Goal: Check status: Check status

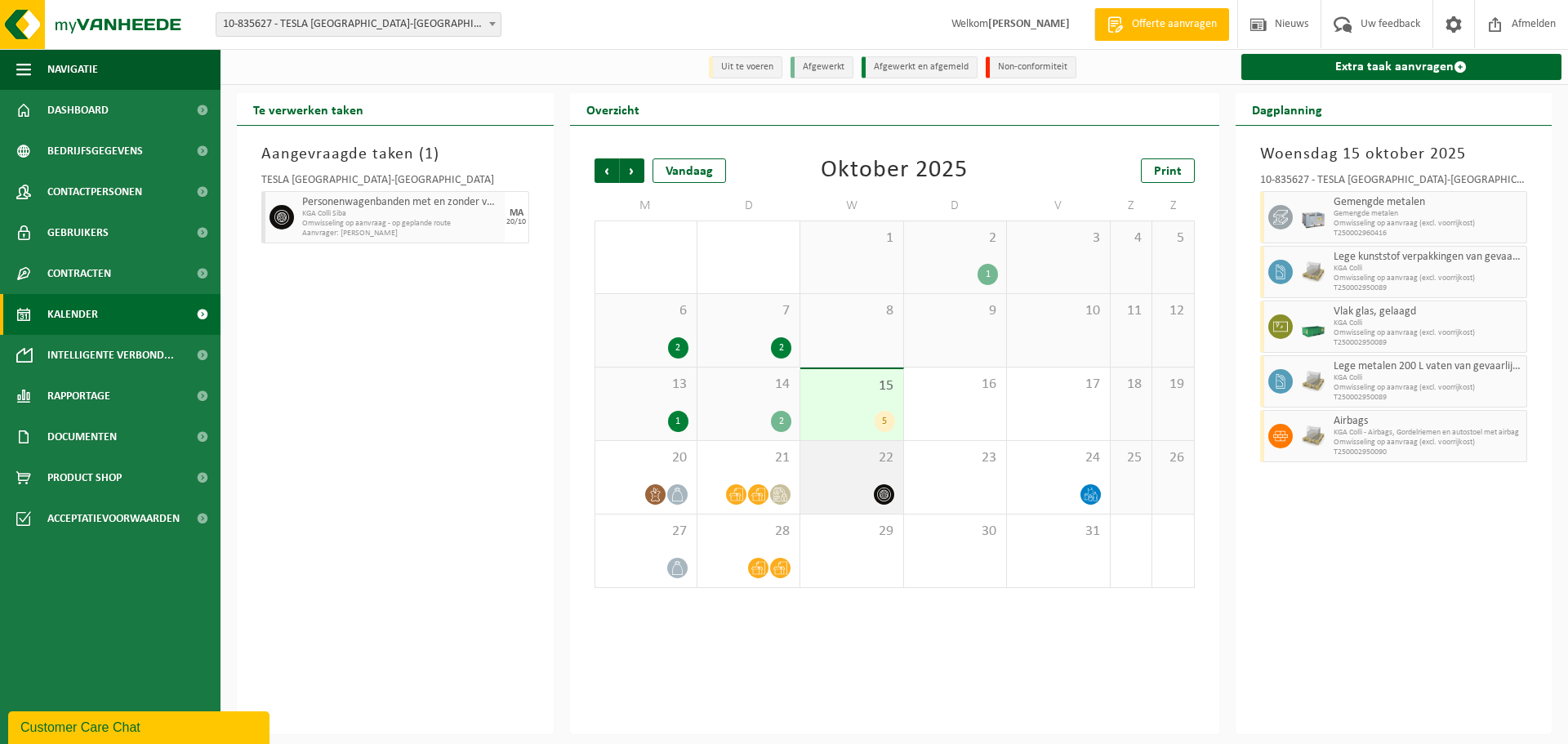
click at [884, 501] on icon at bounding box center [884, 494] width 14 height 14
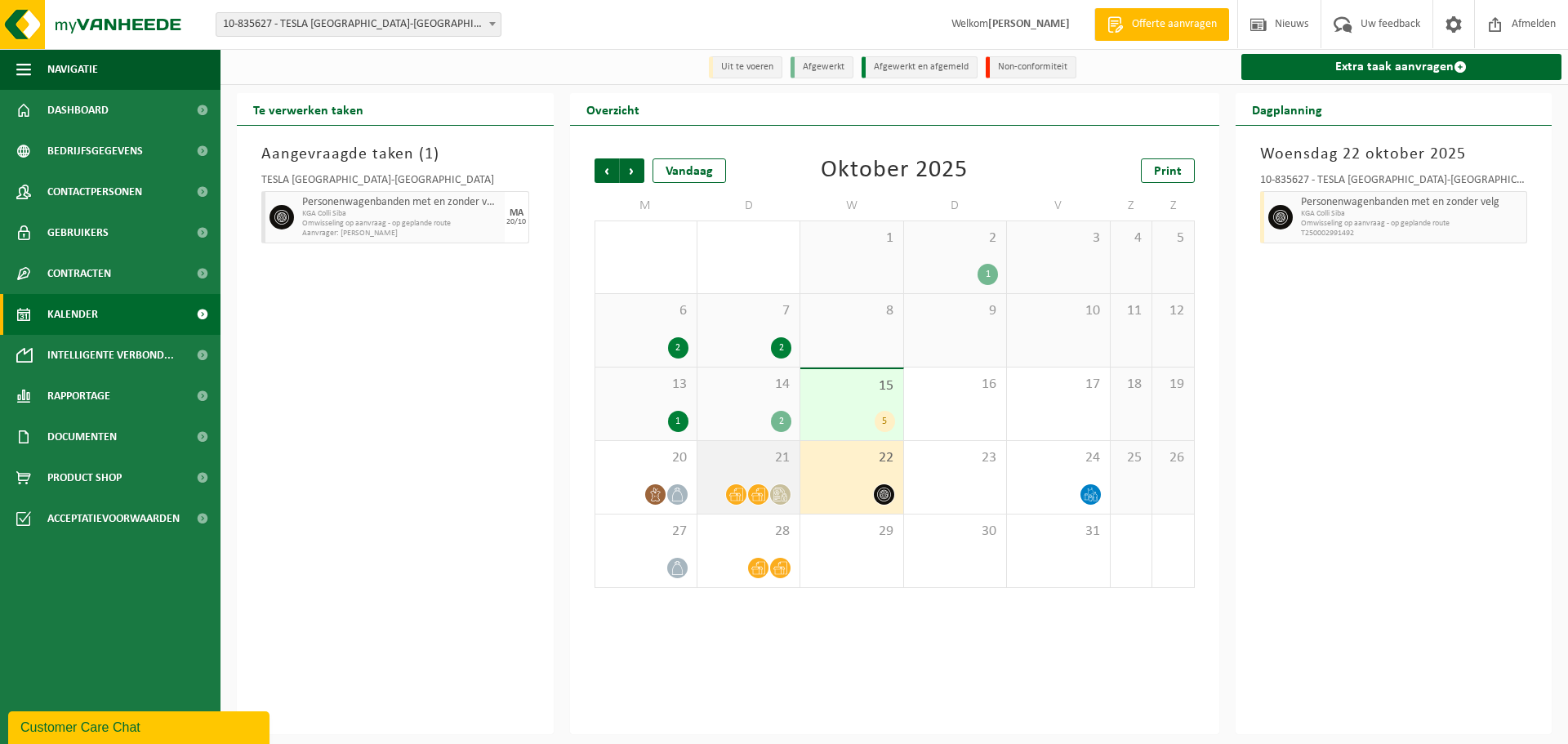
click at [758, 475] on div "21" at bounding box center [749, 476] width 102 height 73
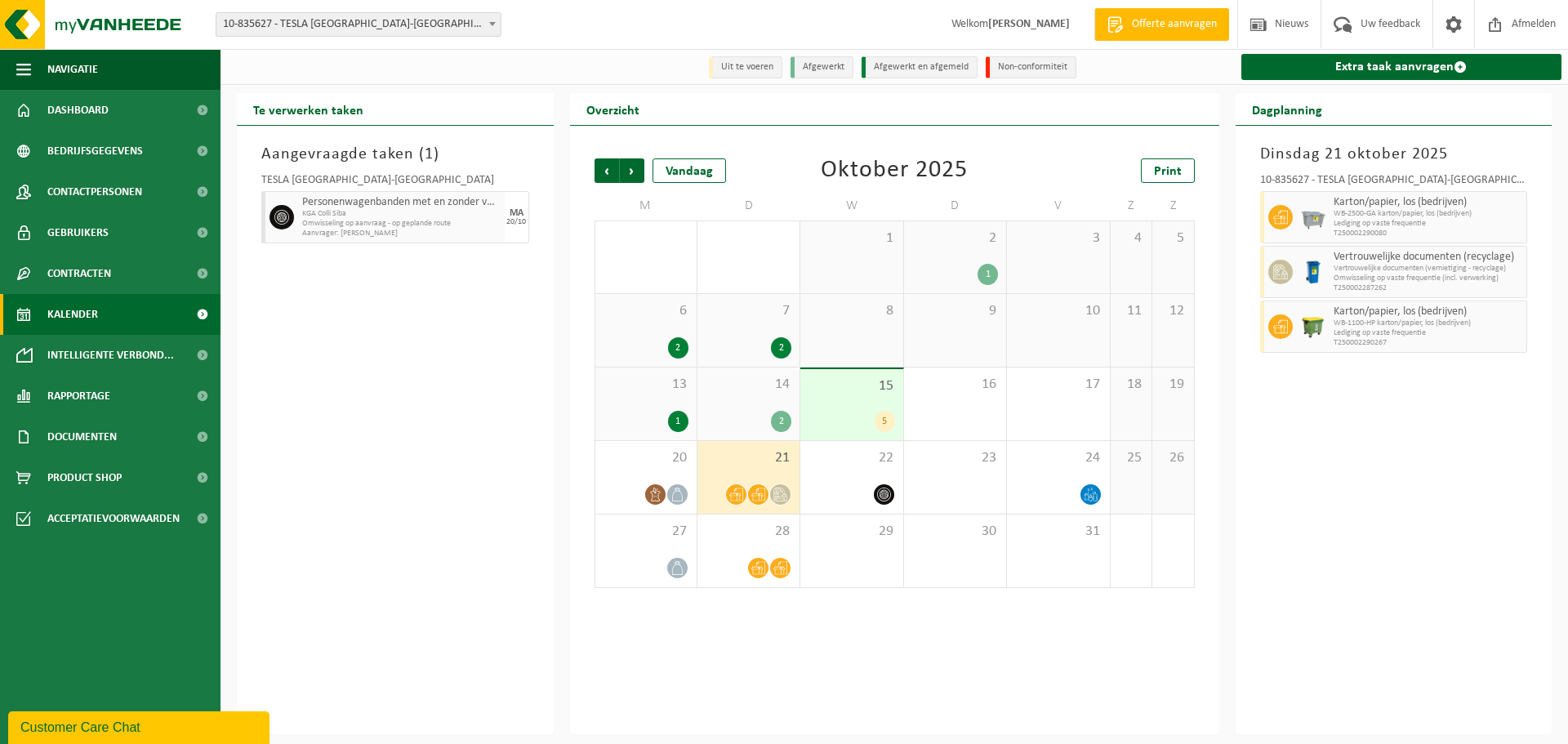
click at [876, 397] on div "15 5" at bounding box center [852, 404] width 102 height 71
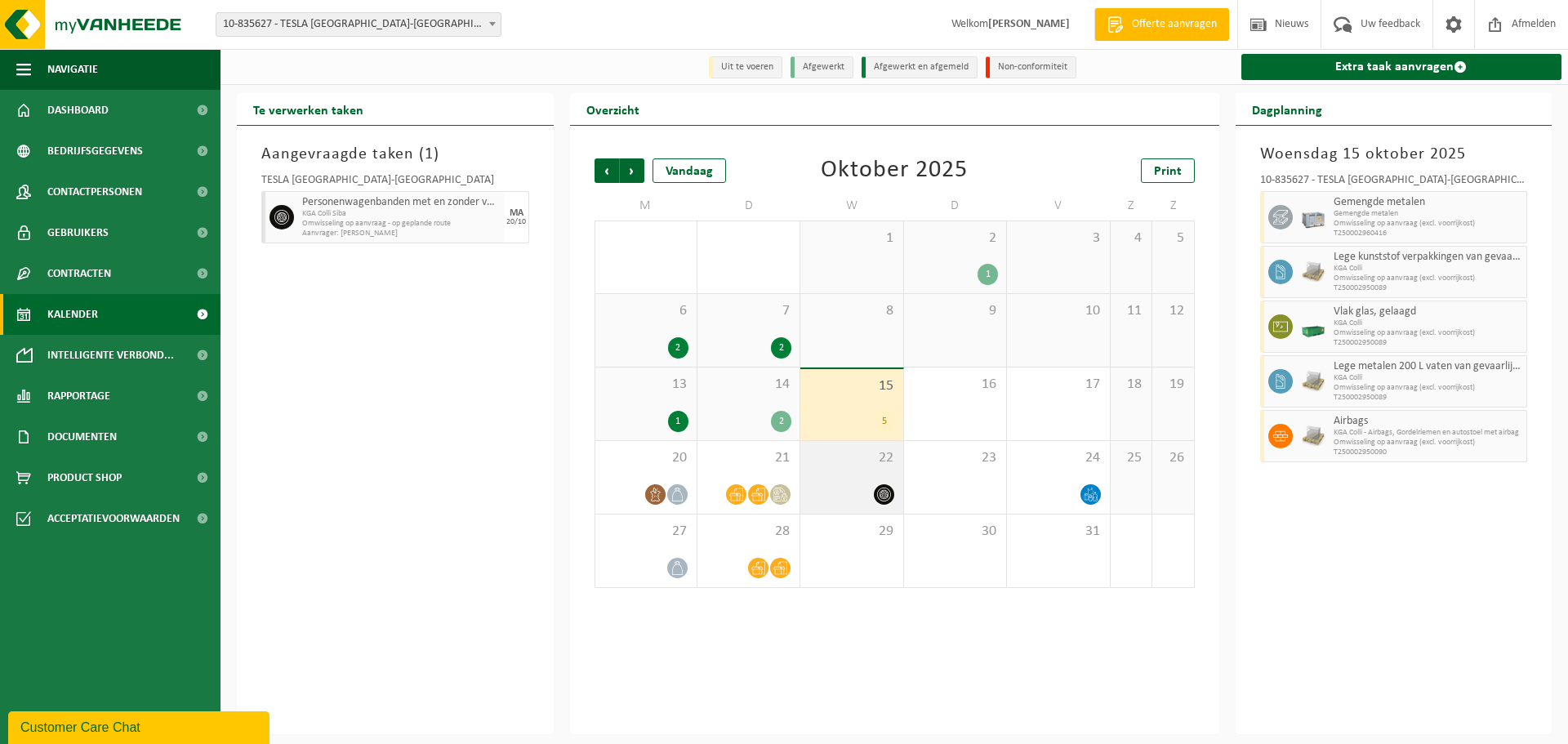
click at [825, 491] on div at bounding box center [852, 494] width 86 height 22
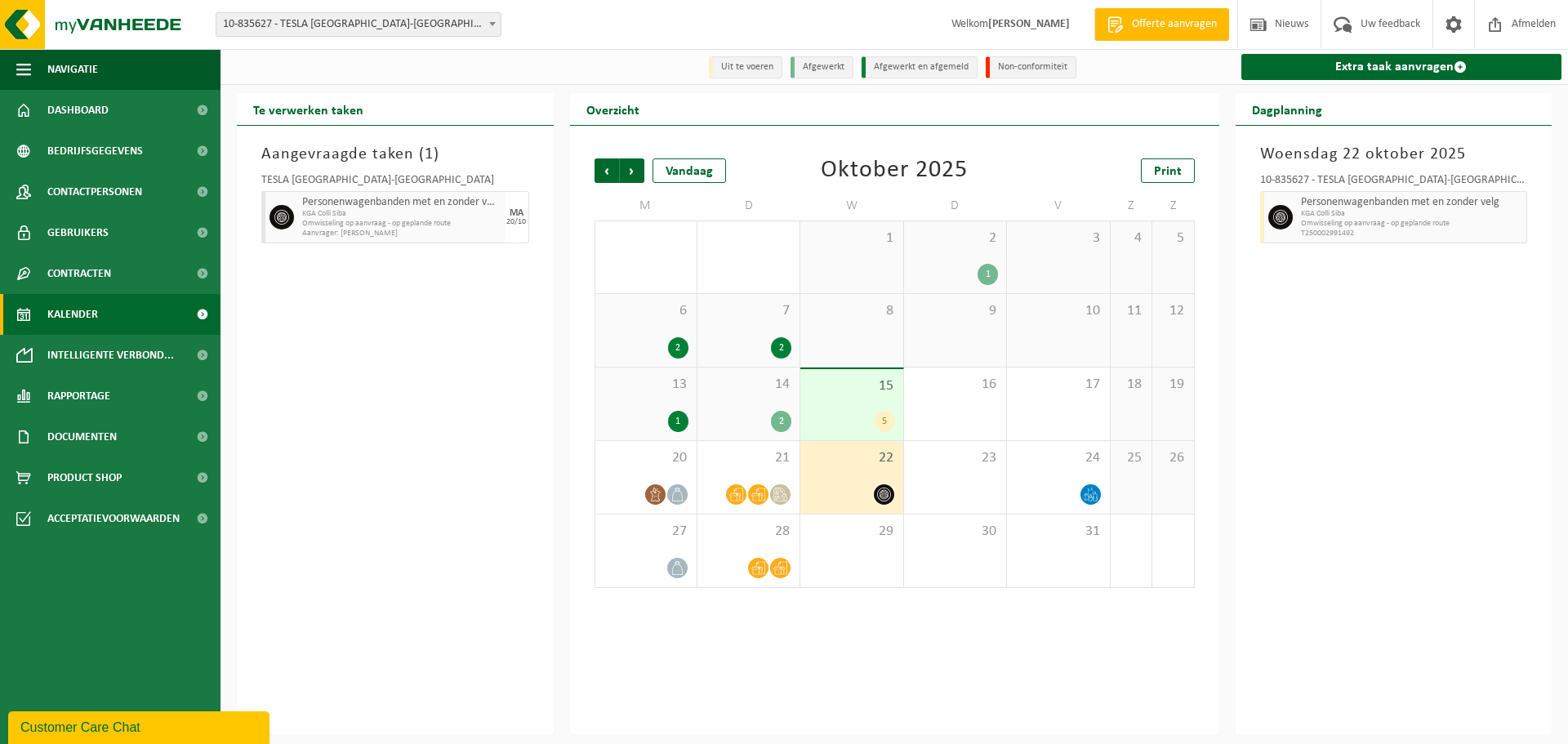
click at [500, 221] on div "Personenwagenbanden met en zonder velg KGA Colli Siba Omwisseling op aanvraag -…" at bounding box center [401, 218] width 206 height 53
click at [387, 233] on span "Aanvrager: [PERSON_NAME]" at bounding box center [401, 233] width 198 height 10
click at [276, 219] on icon at bounding box center [282, 217] width 15 height 15
click at [413, 210] on span "KGA Colli Siba" at bounding box center [401, 213] width 198 height 10
click at [439, 369] on div "Aangevraagde taken ( 1 ) TESLA [GEOGRAPHIC_DATA]-[GEOGRAPHIC_DATA] Personenwage…" at bounding box center [395, 429] width 317 height 608
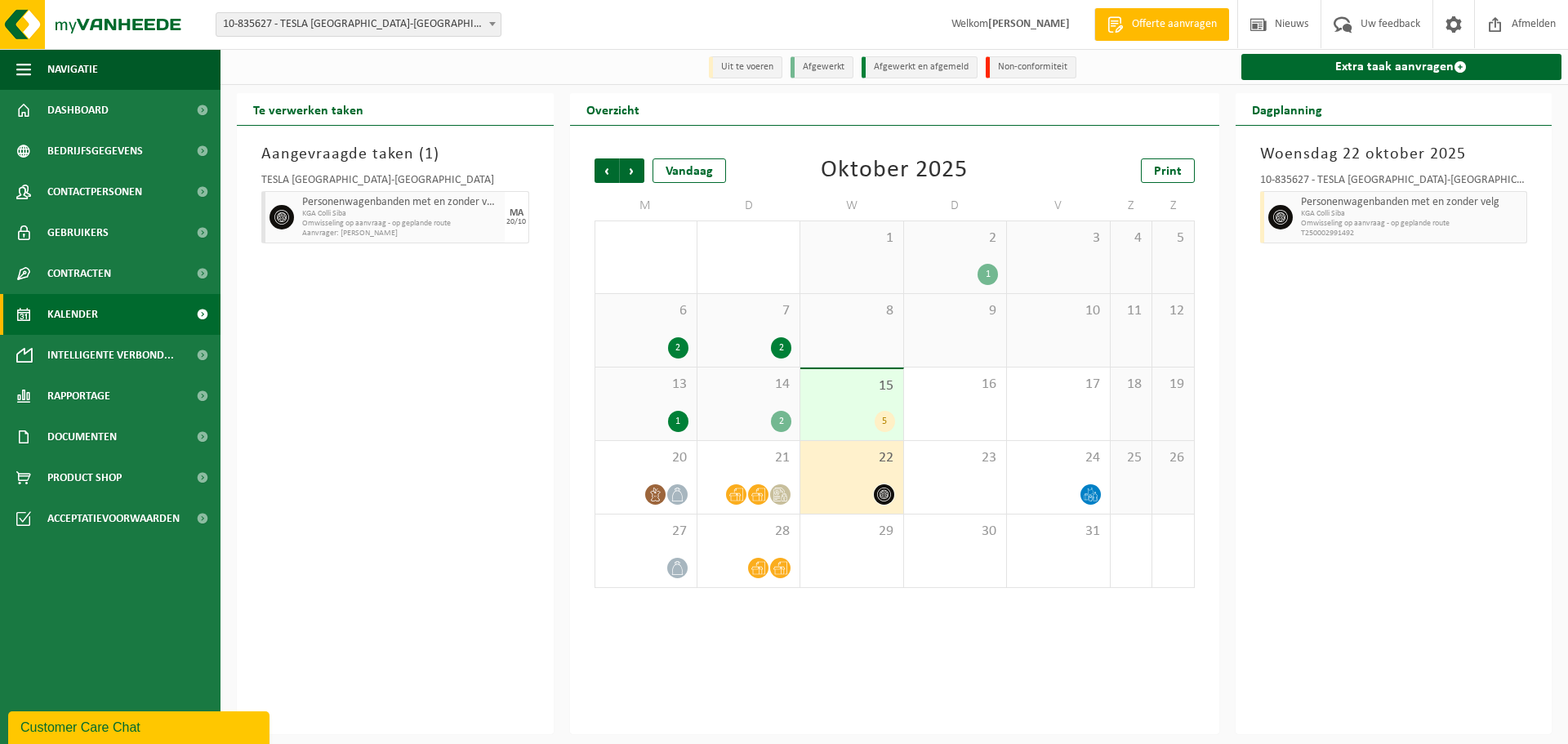
click at [1411, 376] on div "[DATE] 10-835627 - TESLA [GEOGRAPHIC_DATA]-[GEOGRAPHIC_DATA] - [GEOGRAPHIC_DATA…" at bounding box center [1394, 429] width 317 height 608
click at [835, 399] on div "15 5" at bounding box center [852, 404] width 102 height 71
